Goal: Information Seeking & Learning: Check status

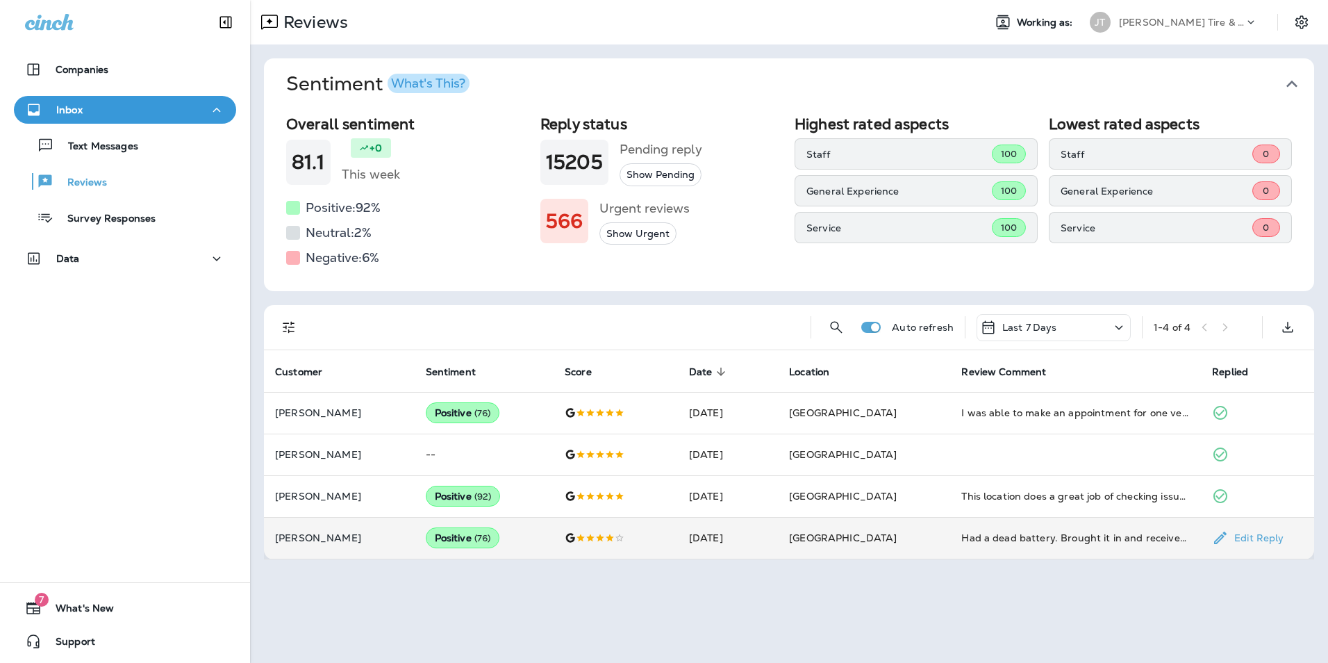
click at [474, 540] on span "( 76 )" at bounding box center [482, 538] width 17 height 12
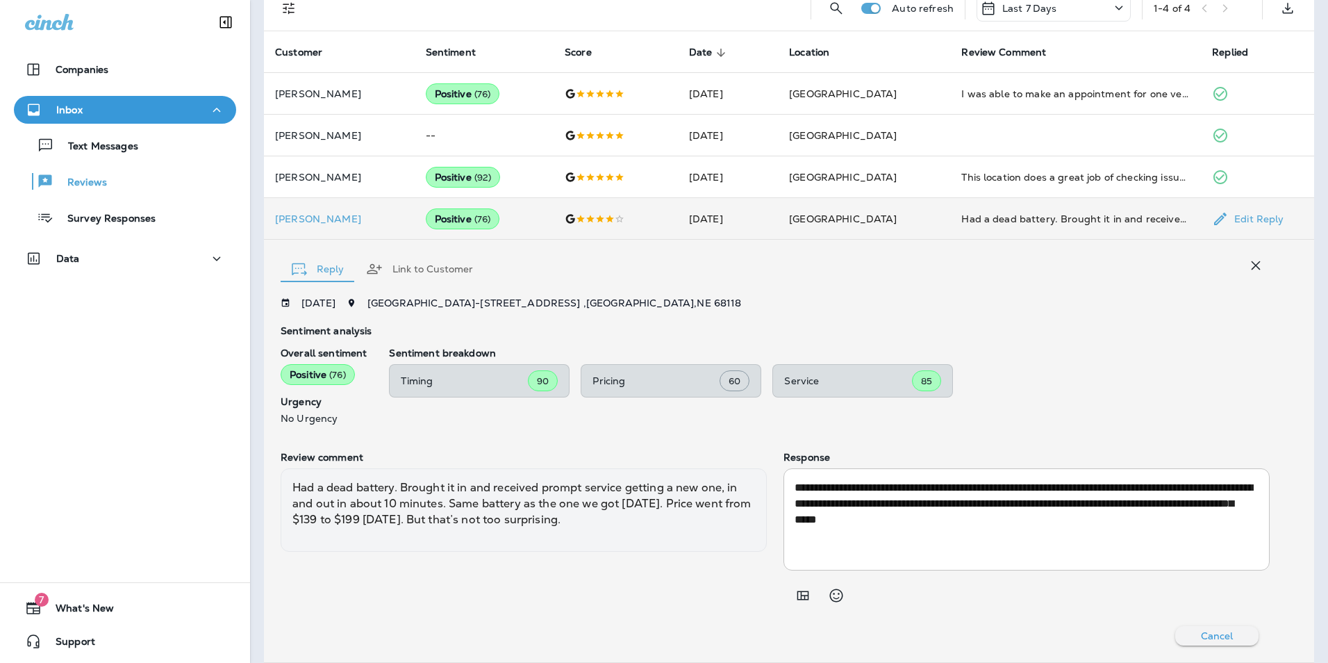
scroll to position [332, 0]
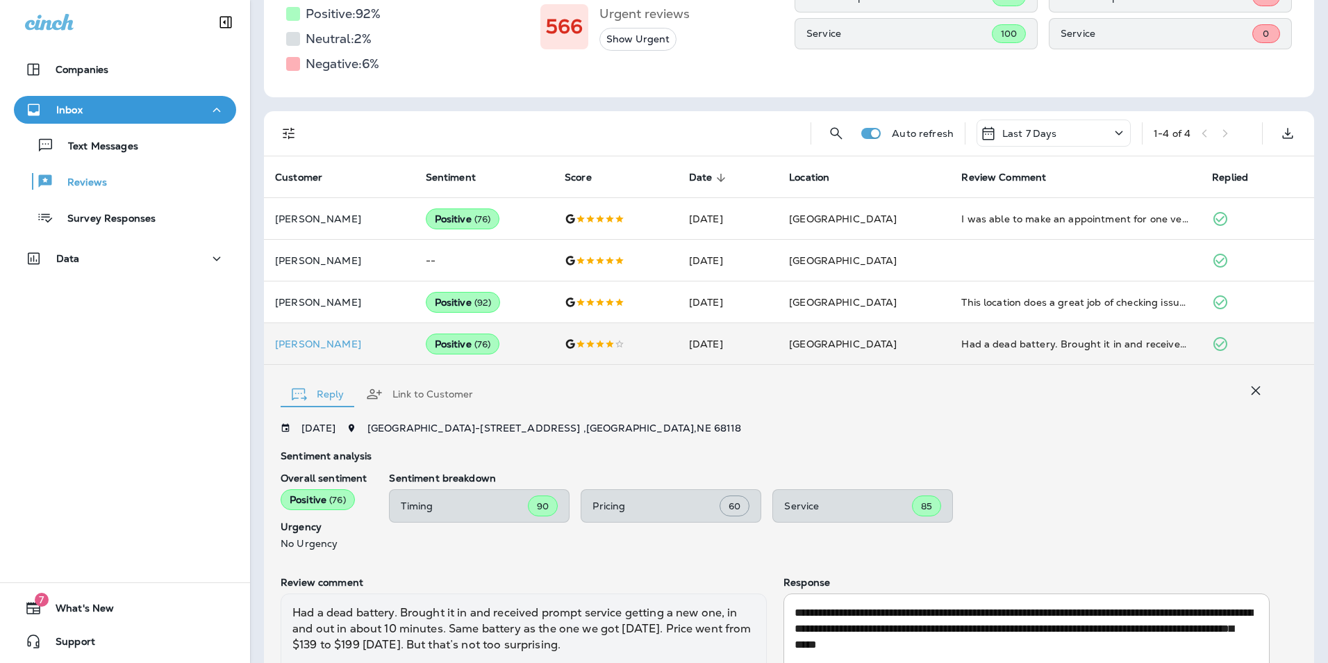
click at [433, 395] on button "Link to Customer" at bounding box center [419, 394] width 129 height 50
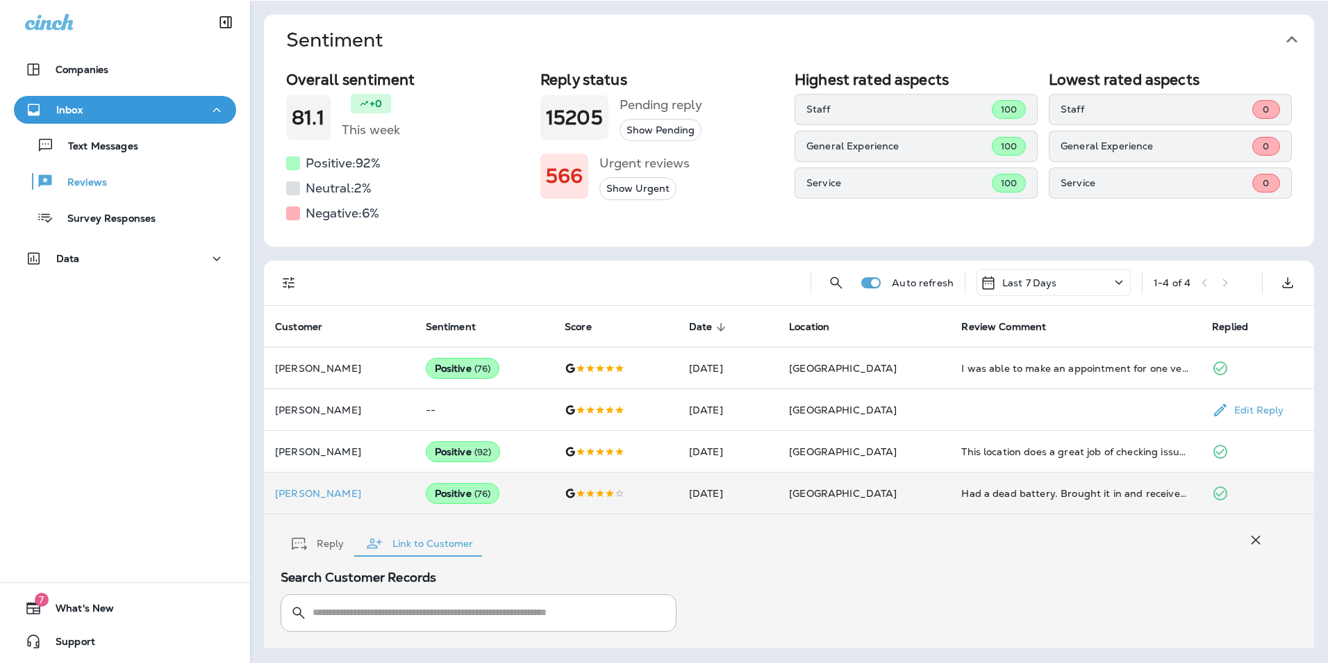
scroll to position [44, 0]
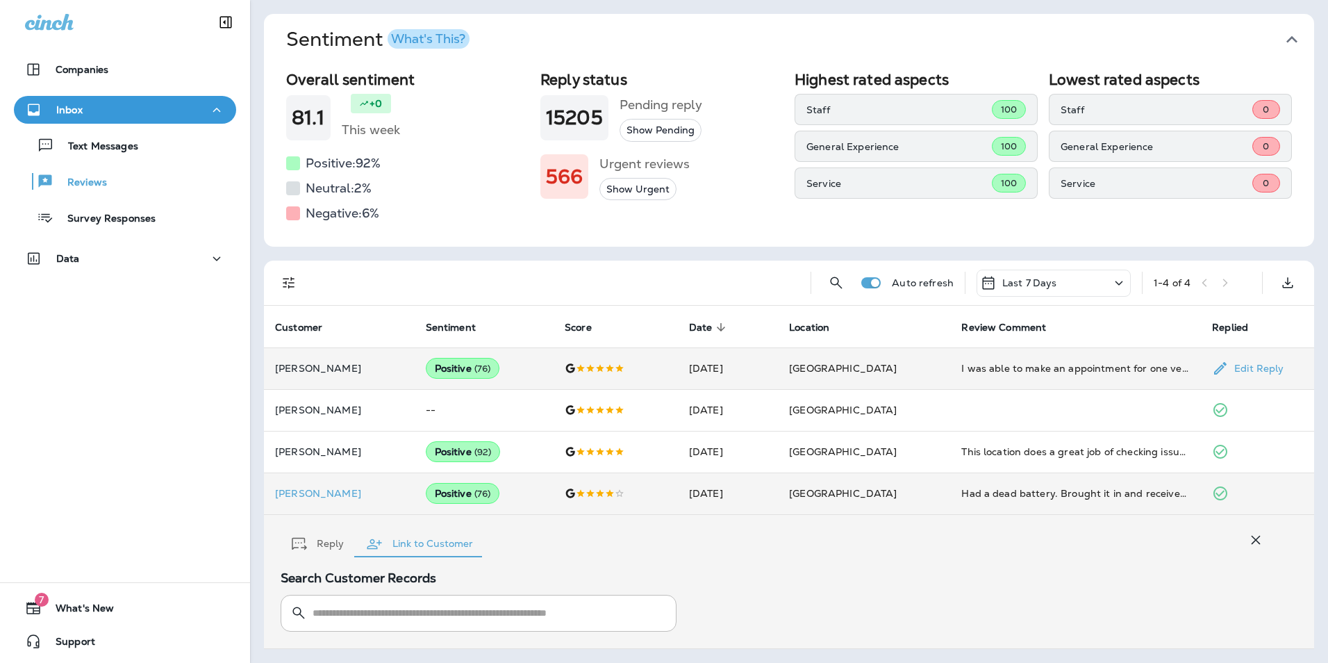
click at [443, 370] on div "Positive ( 76 )" at bounding box center [463, 368] width 74 height 21
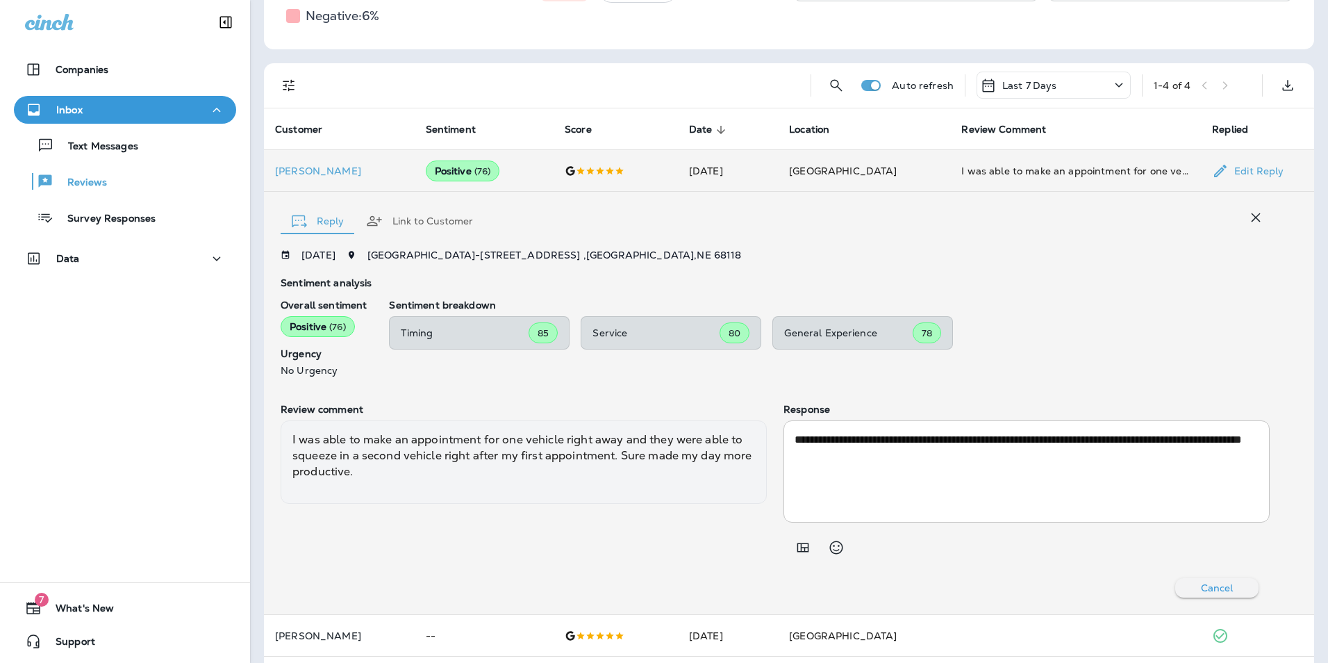
scroll to position [332, 0]
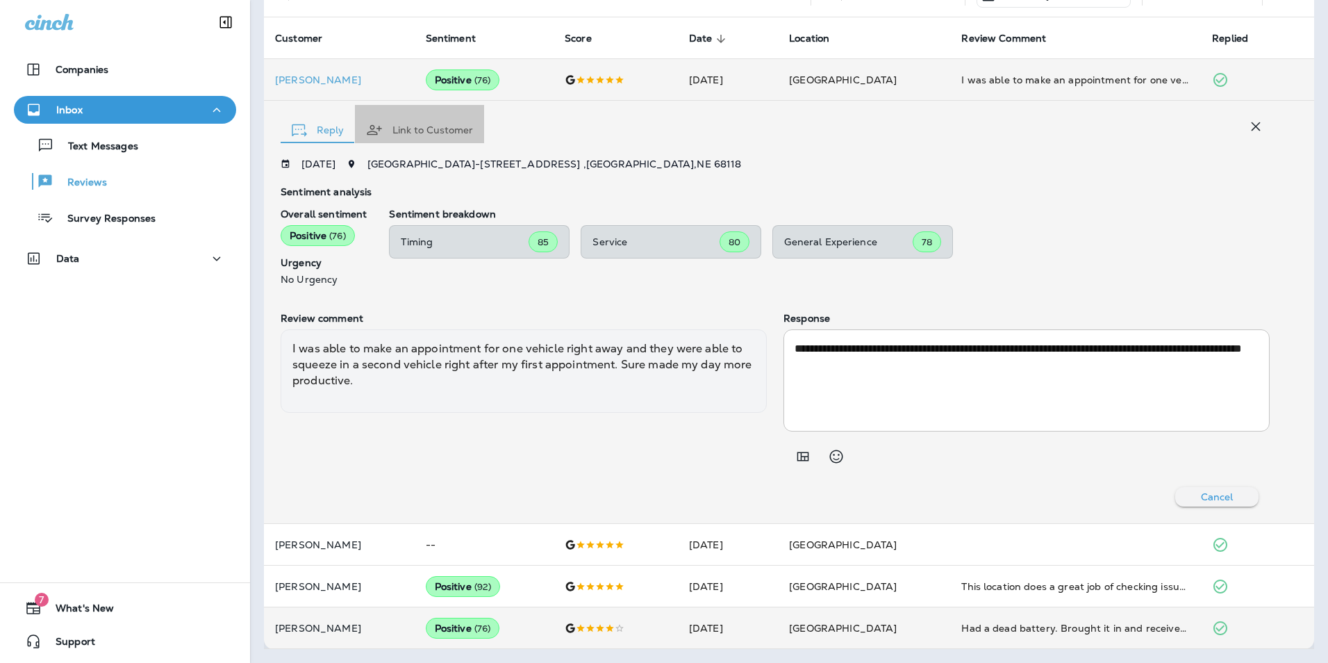
click at [429, 135] on button "Link to Customer" at bounding box center [419, 130] width 129 height 50
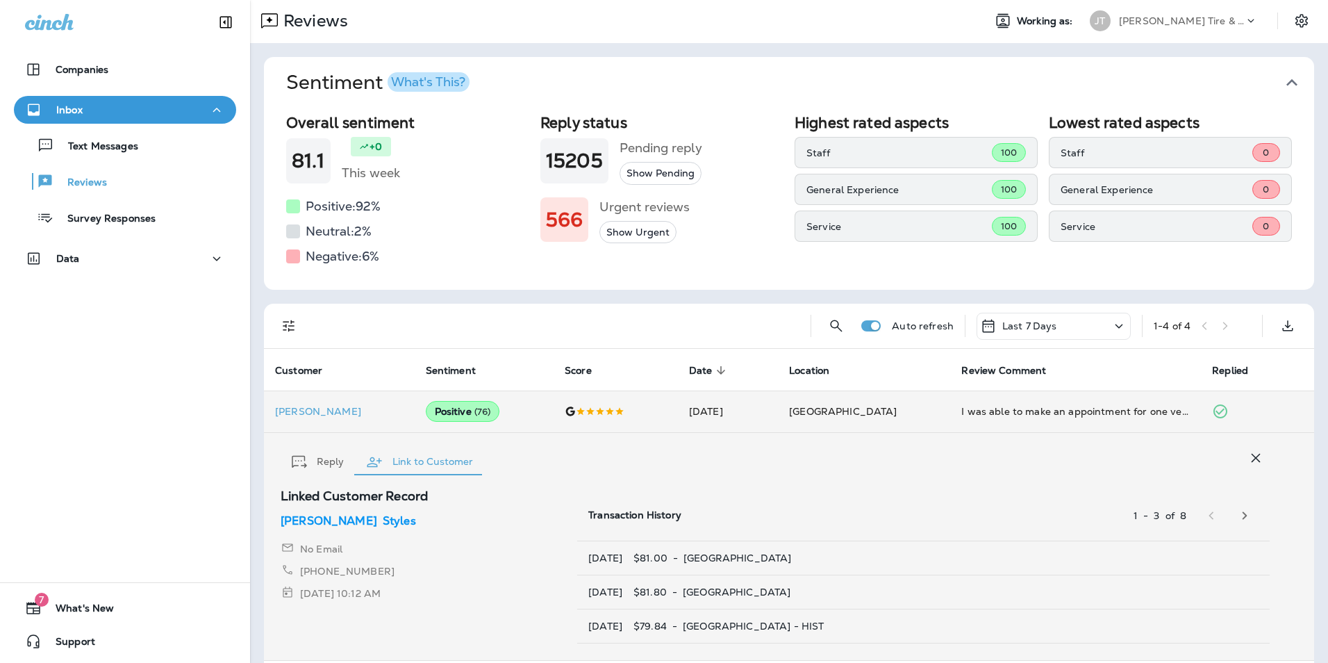
scroll to position [0, 0]
click at [420, 83] on div "What's This?" at bounding box center [428, 83] width 74 height 13
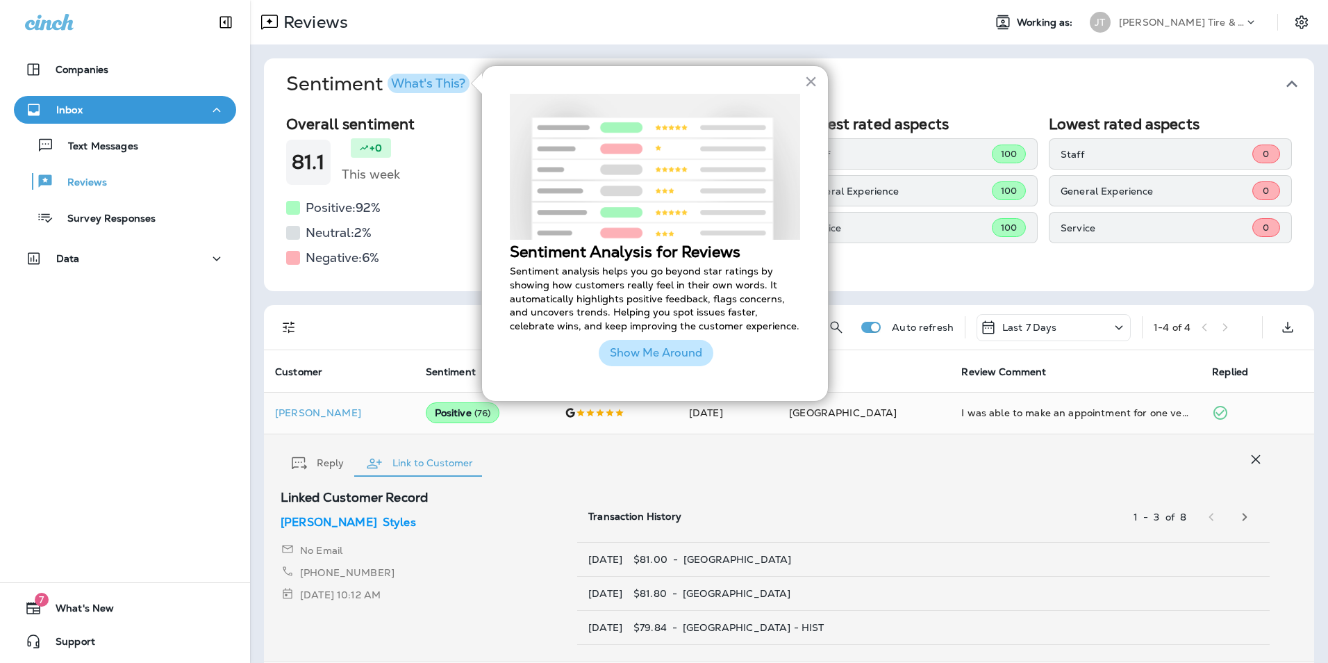
click at [664, 362] on button "Show Me Around" at bounding box center [656, 353] width 115 height 26
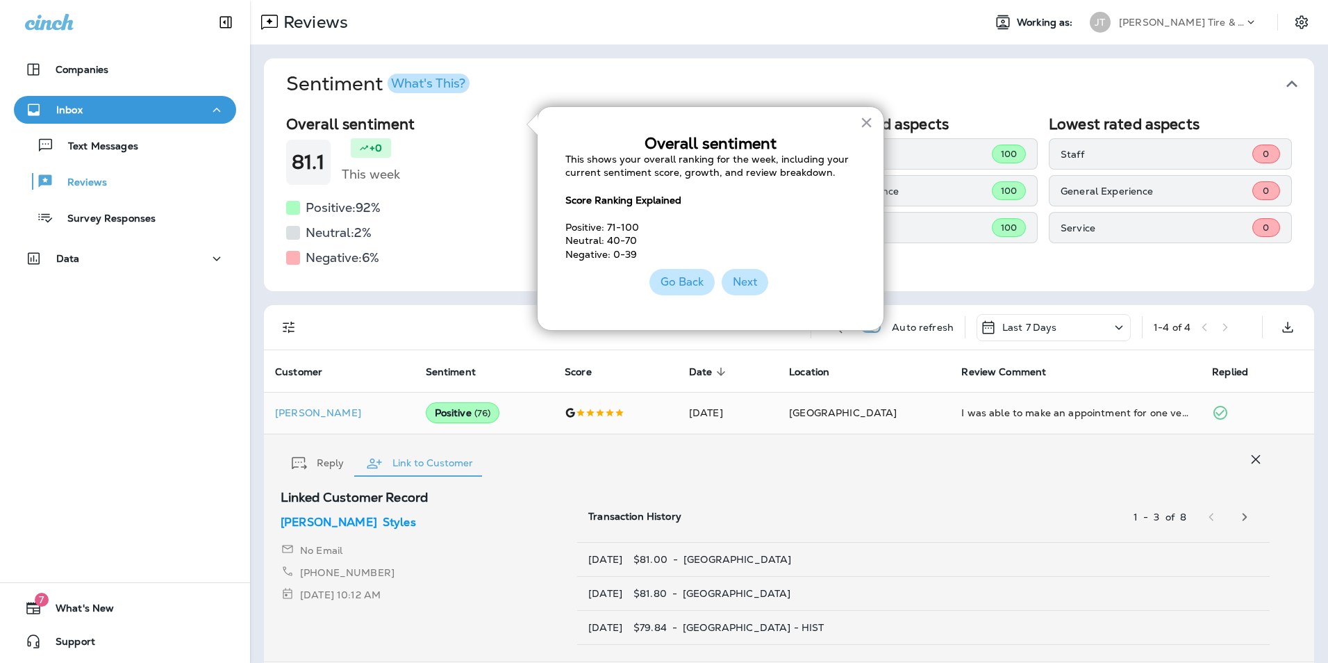
click at [741, 283] on button "Next" at bounding box center [745, 282] width 47 height 26
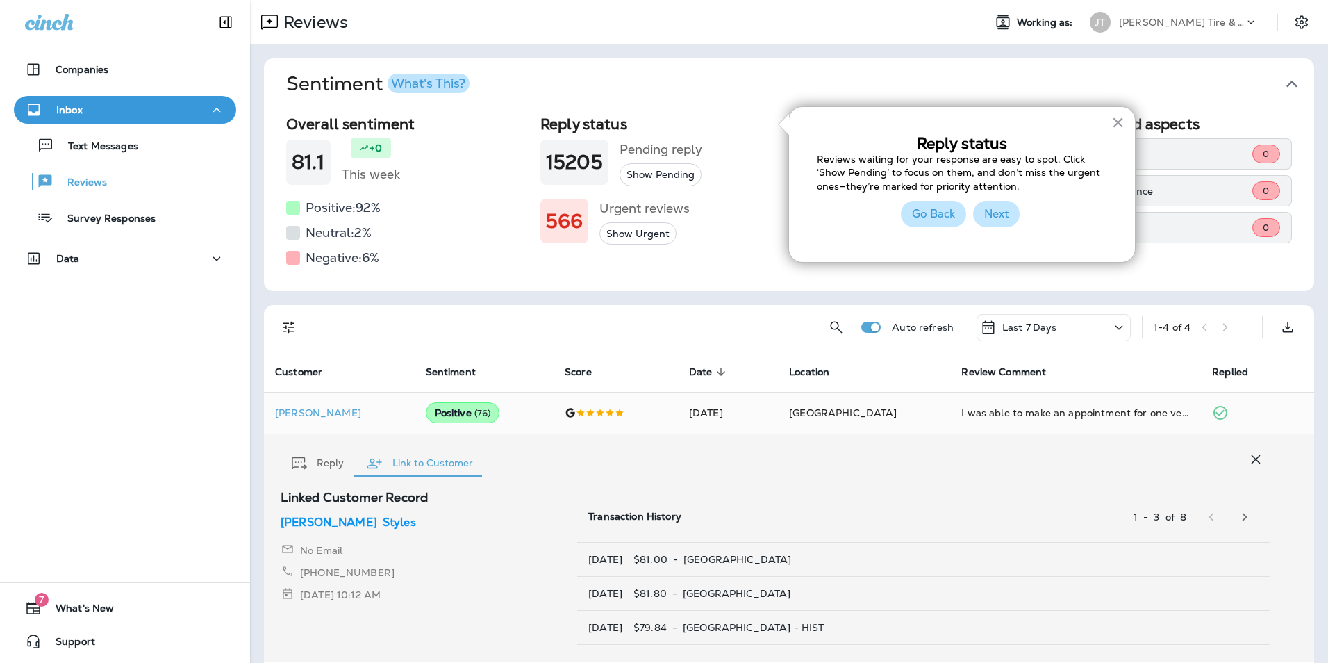
click at [1007, 219] on button "Next" at bounding box center [996, 214] width 47 height 26
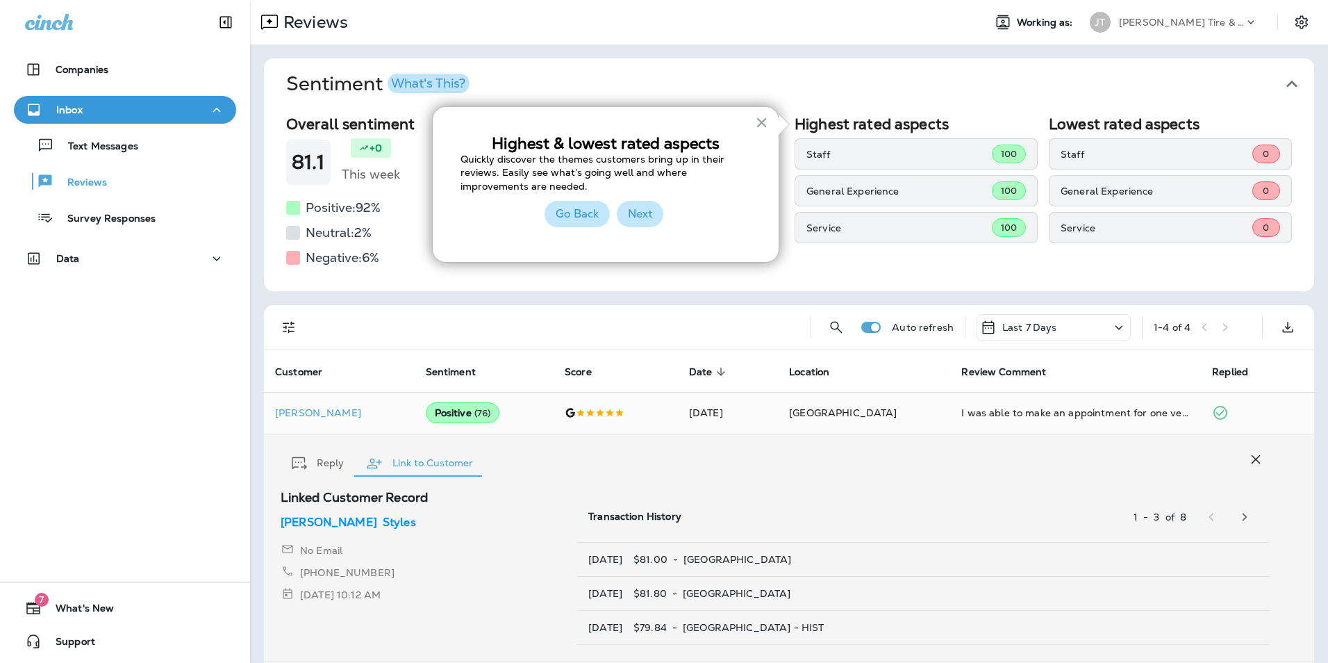
click at [650, 219] on button "Next" at bounding box center [640, 214] width 47 height 26
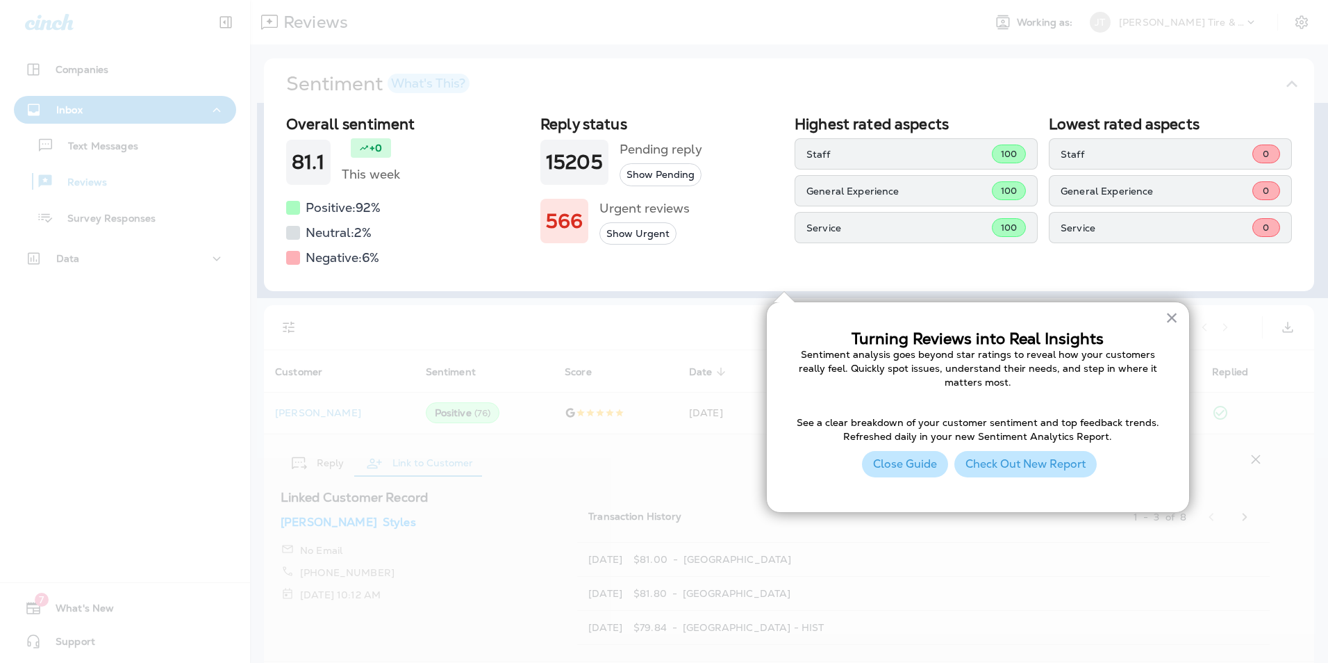
click at [973, 473] on button "Check Out New Report" at bounding box center [1026, 464] width 142 height 26
click at [902, 465] on button "Close Guide" at bounding box center [905, 464] width 86 height 26
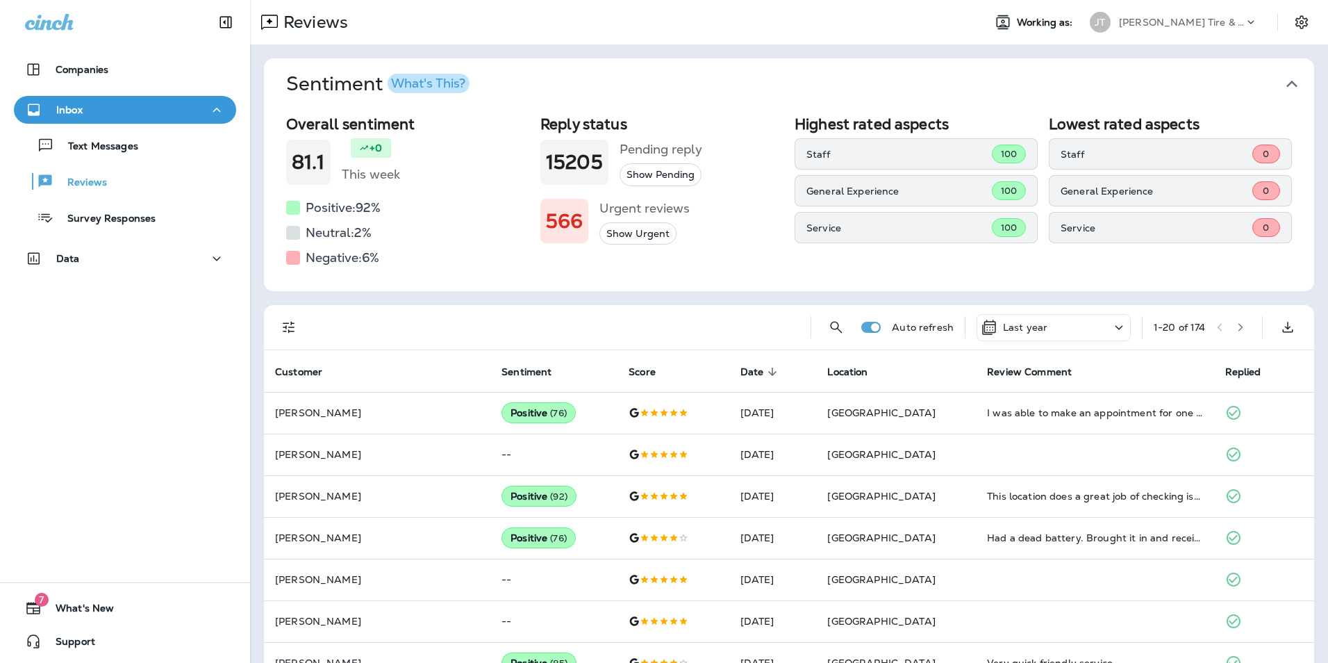
click at [1111, 328] on icon at bounding box center [1119, 327] width 17 height 17
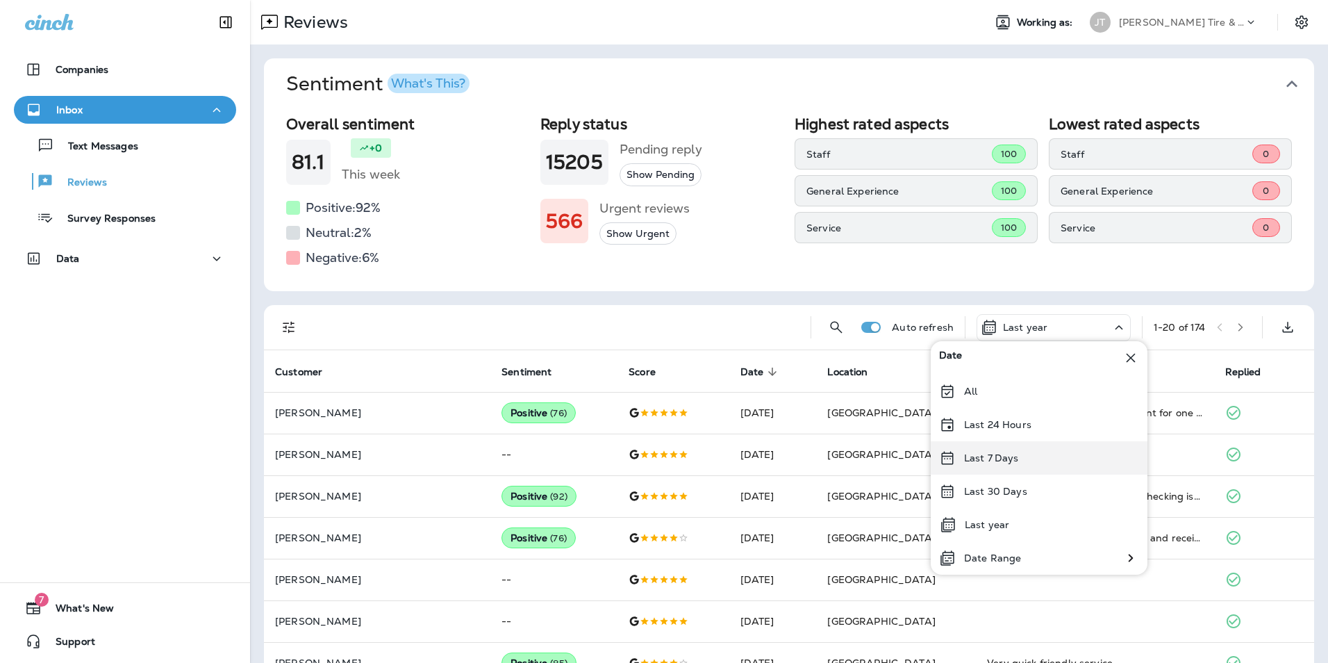
click at [995, 465] on div "Last 7 Days" at bounding box center [1039, 457] width 217 height 33
